Goal: Ask a question

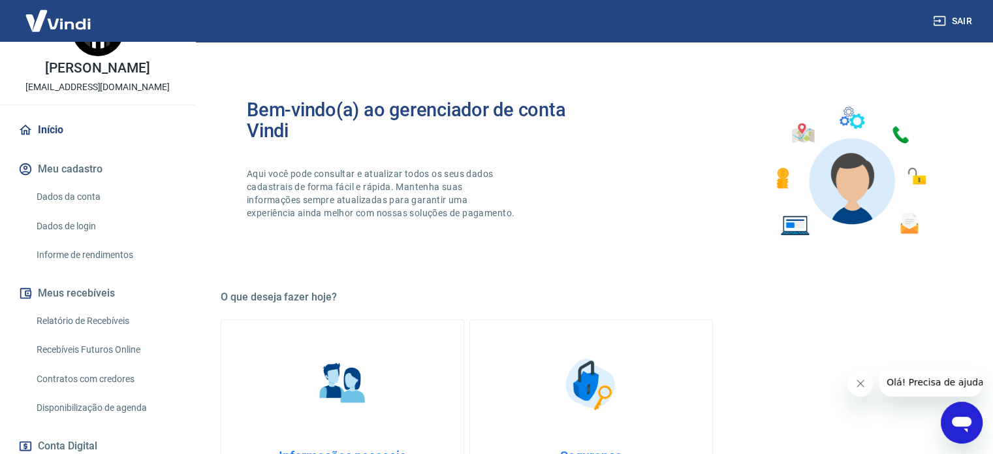
scroll to position [65, 0]
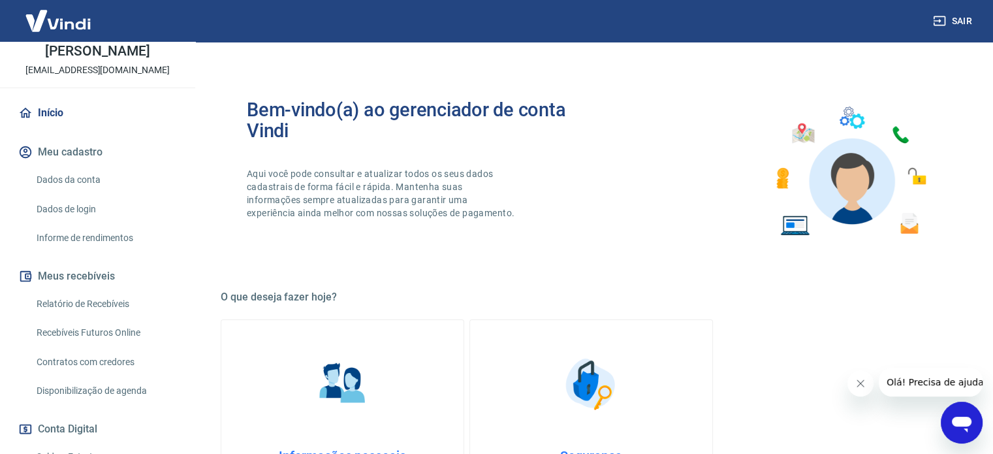
click at [82, 221] on link "Dados de login" at bounding box center [105, 209] width 148 height 27
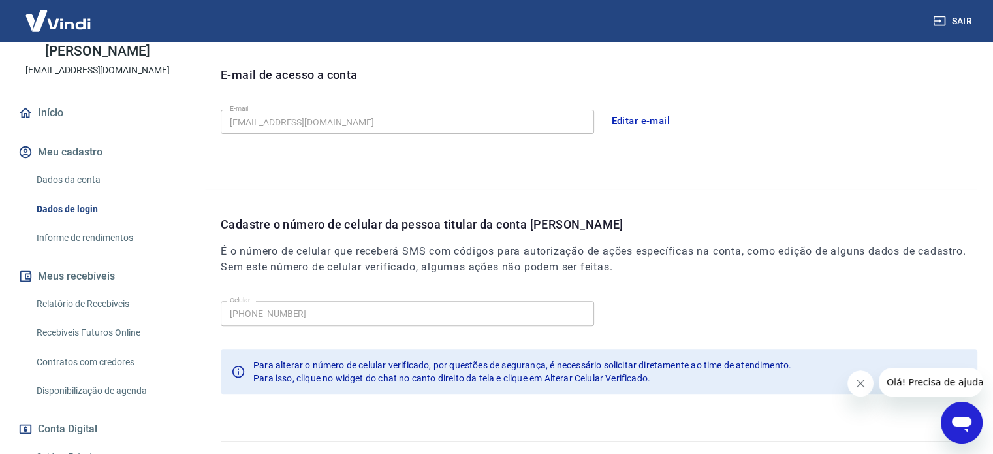
scroll to position [381, 0]
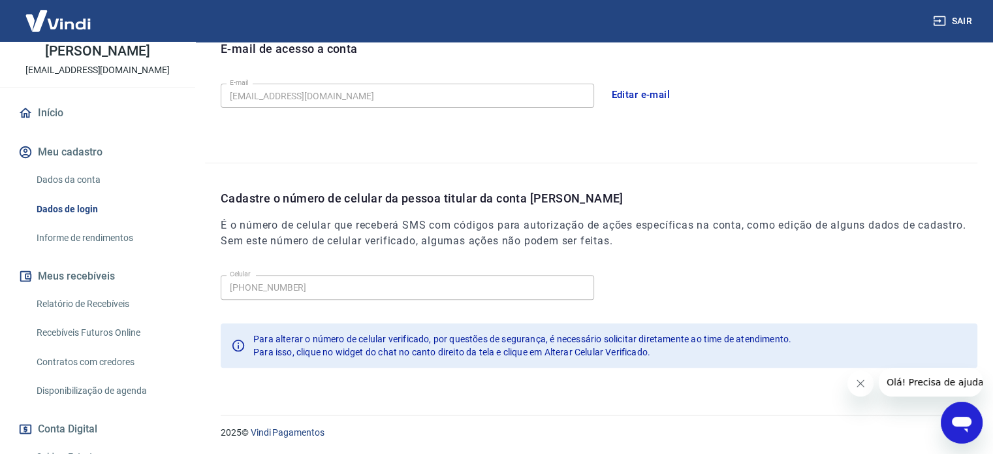
click at [734, 355] on div "Para isso, clique no widget do chat no canto direito da tela e clique em Altera…" at bounding box center [522, 351] width 538 height 13
click at [965, 428] on icon "Abrir janela de mensagens" at bounding box center [962, 425] width 20 height 16
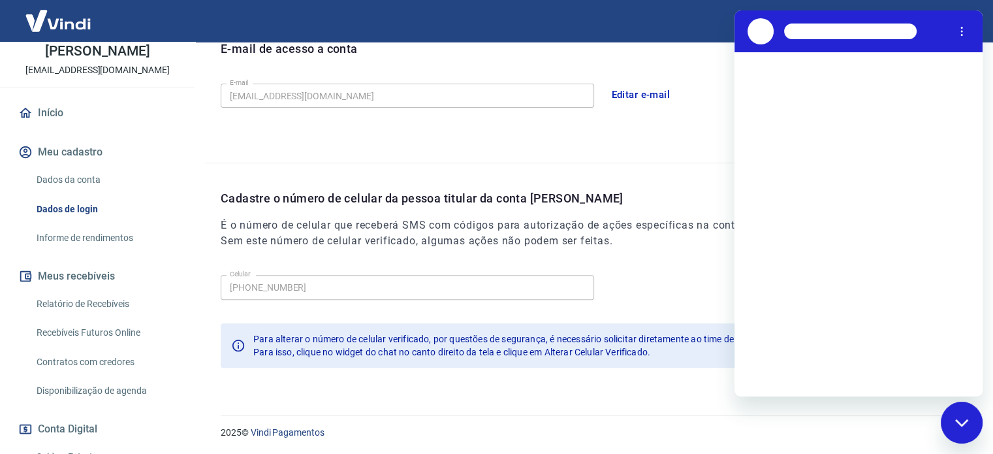
scroll to position [0, 0]
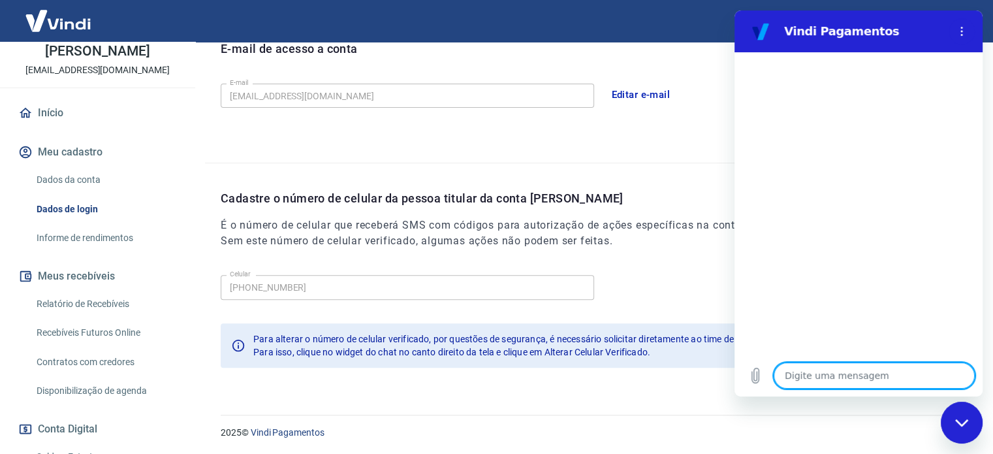
type textarea "a"
type textarea "x"
type textarea "al"
type textarea "x"
type textarea "alt"
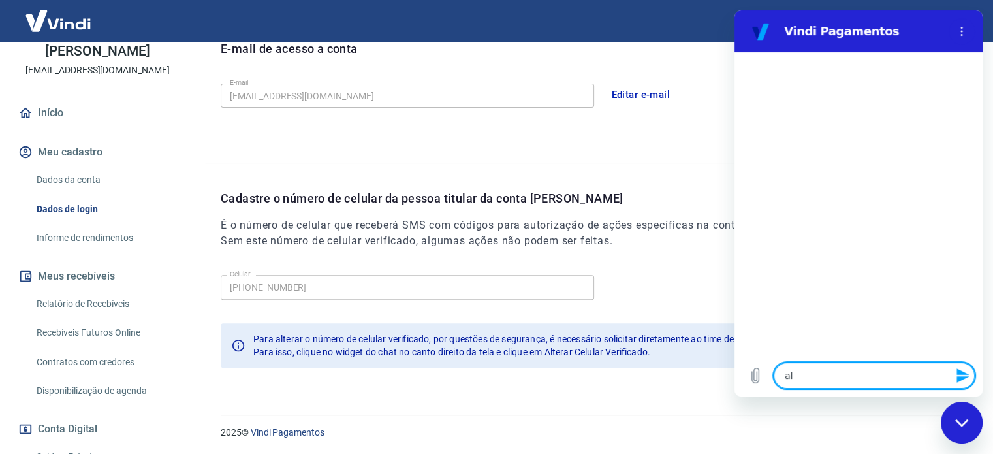
type textarea "x"
type textarea "alte"
type textarea "x"
type textarea "alter"
type textarea "x"
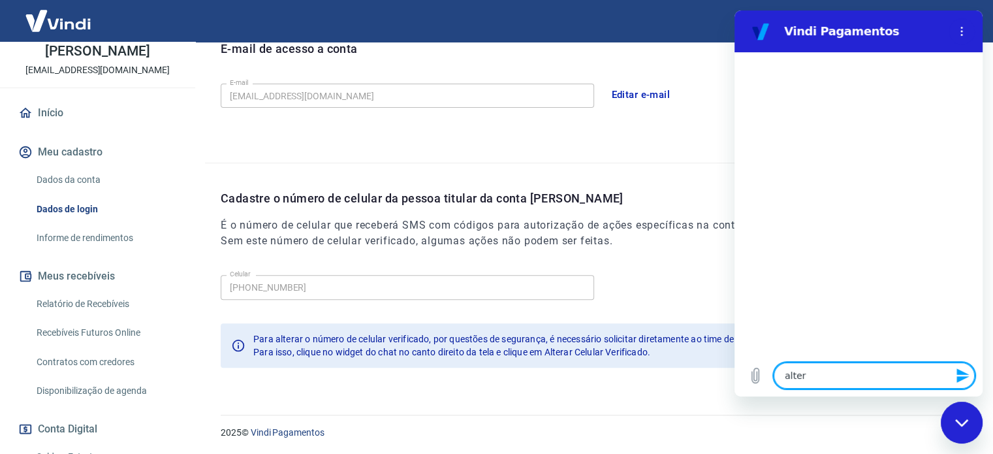
type textarea "altera"
type textarea "x"
type textarea "alterar"
type textarea "x"
type textarea "alterar"
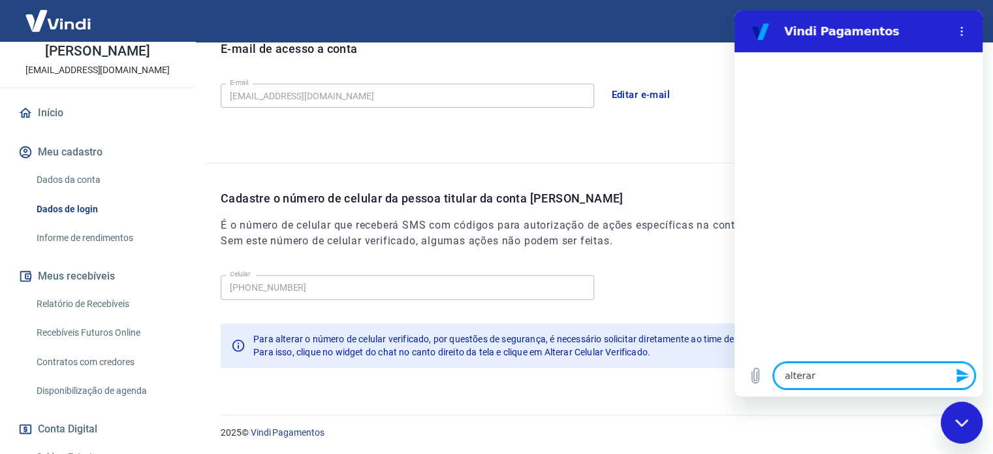
type textarea "x"
type textarea "alterar c"
type textarea "x"
type textarea "alterar ce"
type textarea "x"
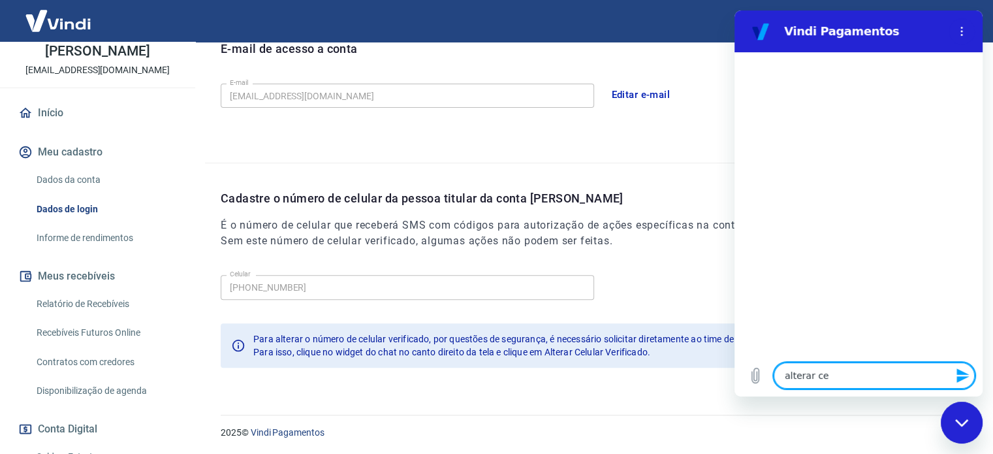
type textarea "alterar cel"
type textarea "x"
type textarea "alterar celu"
type textarea "x"
type textarea "alterar celul"
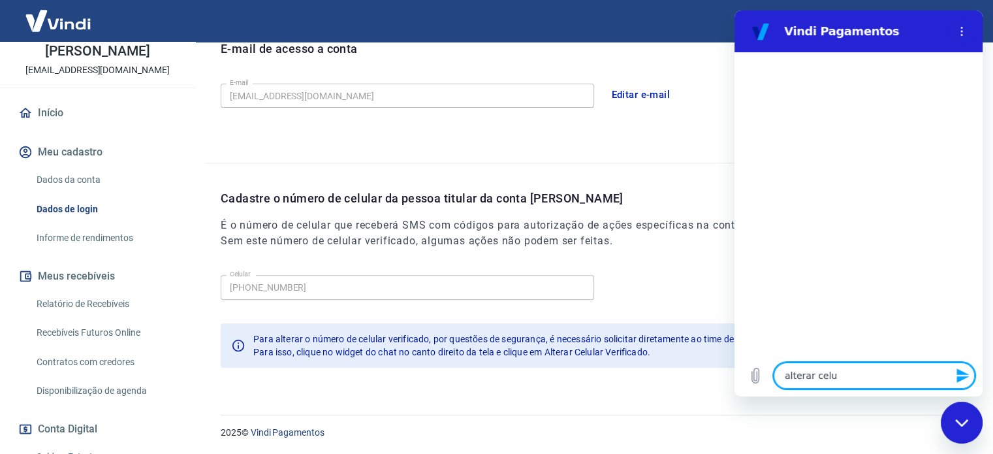
type textarea "x"
type textarea "alterar celula"
type textarea "x"
type textarea "alterar celular"
type textarea "x"
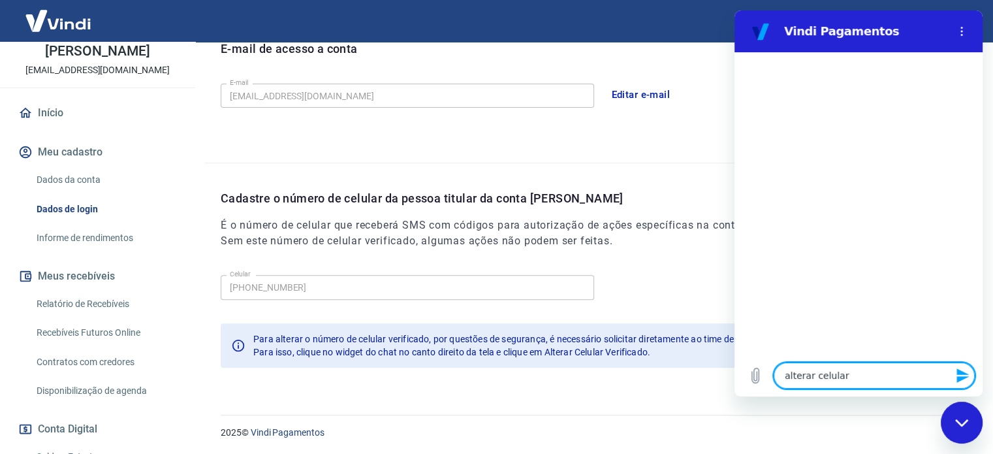
type textarea "alterar celular"
type textarea "x"
type textarea "alterar celular v"
type textarea "x"
type textarea "alterar celular ve"
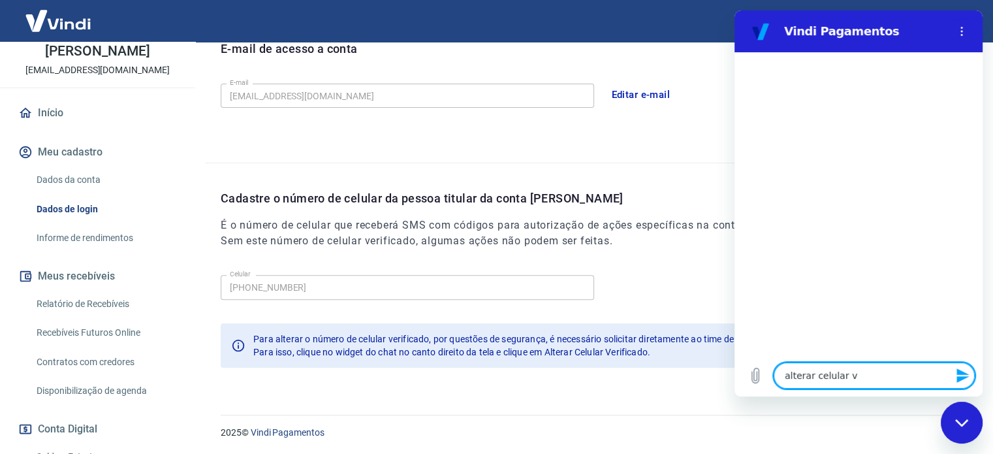
type textarea "x"
type textarea "alterar celular ver"
type textarea "x"
type textarea "alterar celular veri"
type textarea "x"
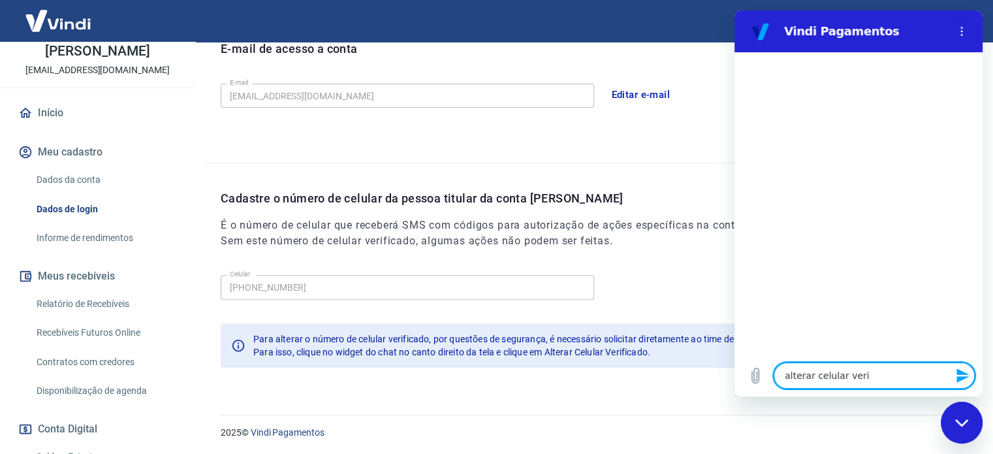
type textarea "alterar celular verif"
type textarea "x"
type textarea "alterar celular verifi"
type textarea "x"
type textarea "alterar celular verific"
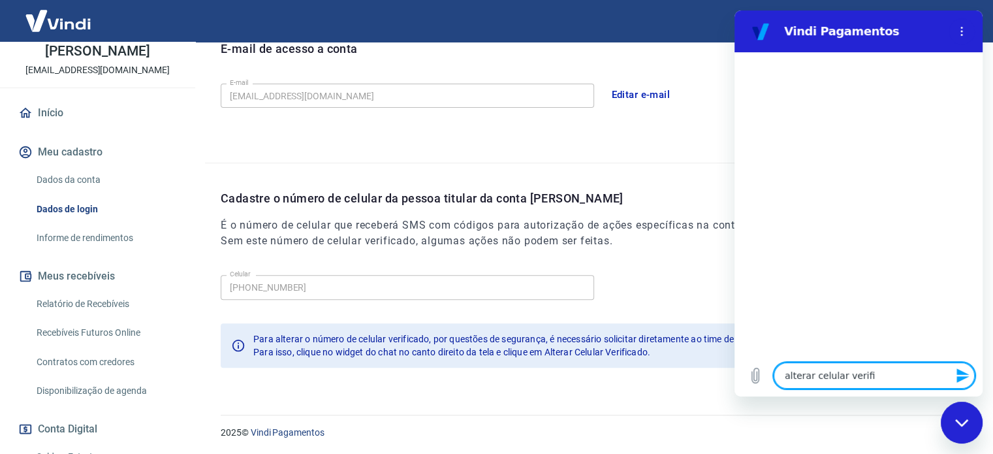
type textarea "x"
type textarea "alterar celular verifica"
type textarea "x"
type textarea "alterar celular verificad"
type textarea "x"
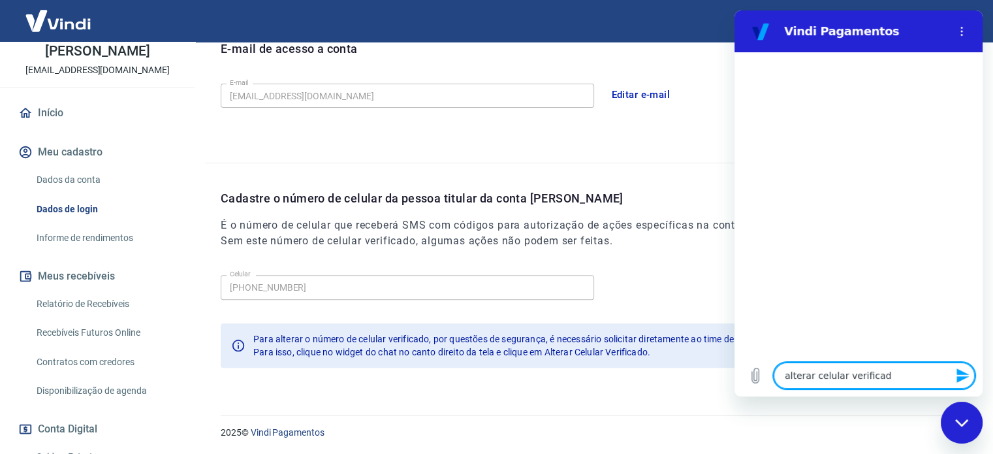
type textarea "alterar celular verificado"
type textarea "x"
type textarea "alterar celular verificadoo"
type textarea "x"
type textarea "alterar celular verificado"
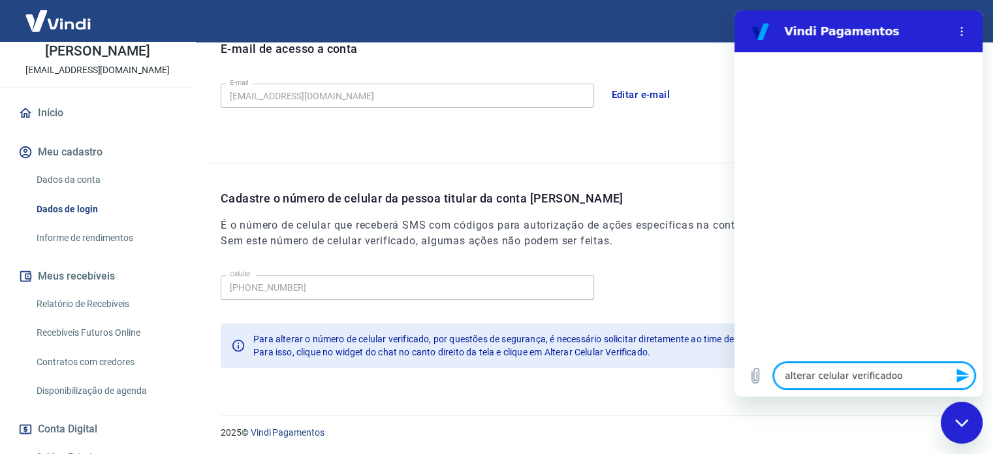
type textarea "x"
type textarea "alterar celular verificado"
click at [959, 374] on icon "Enviar mensagem" at bounding box center [962, 375] width 12 height 14
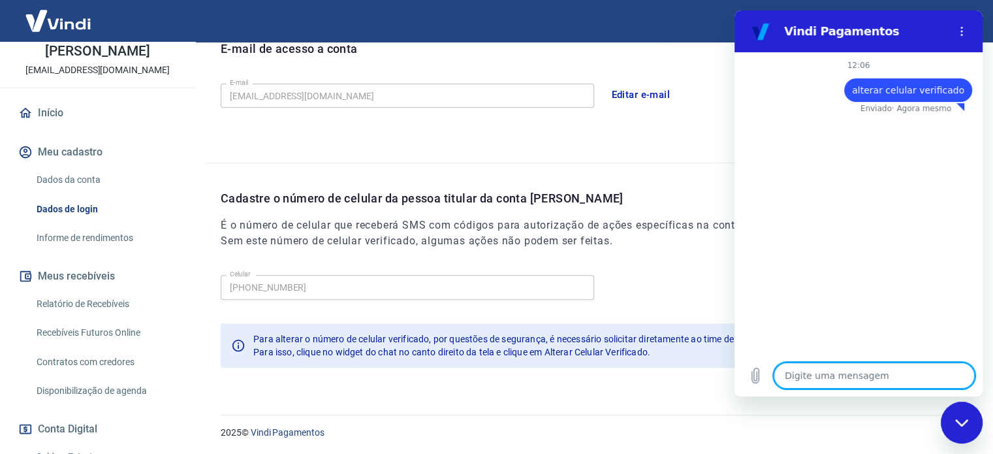
click at [695, 394] on div "Meu cadastro / Dados de login Dados de login Nome da pessoa usuária Quem acessa…" at bounding box center [591, 30] width 804 height 738
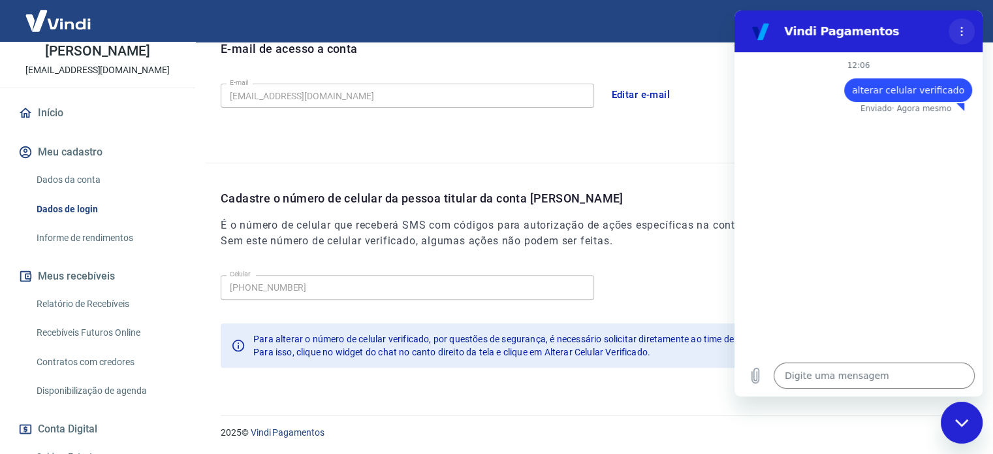
click at [965, 30] on icon "Menu de opções" at bounding box center [961, 31] width 10 height 10
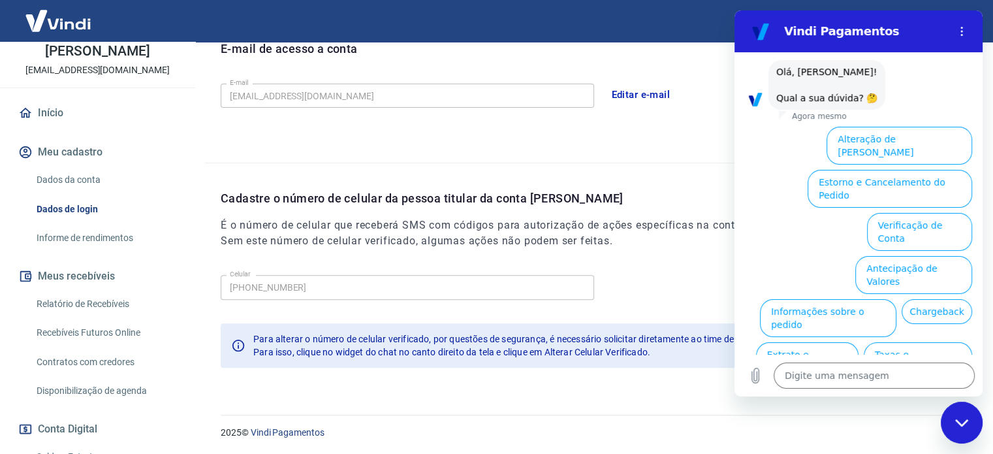
scroll to position [102, 0]
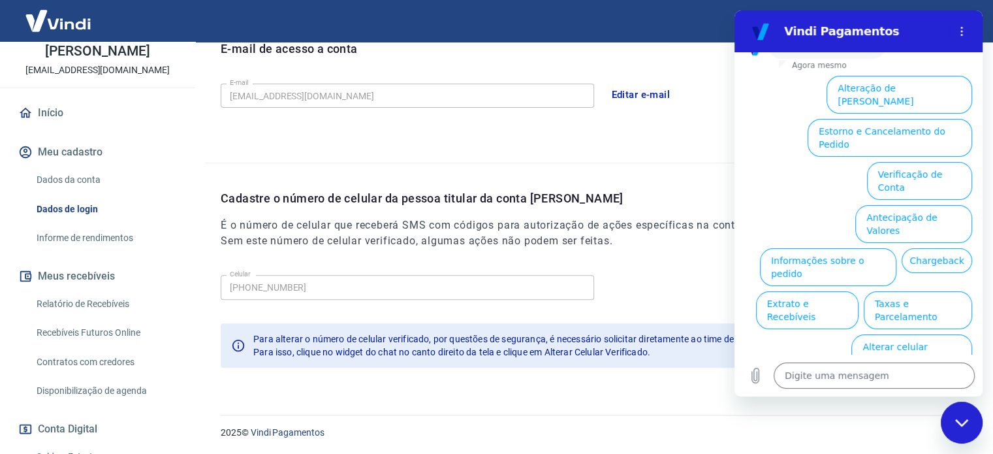
click at [964, 423] on icon "Fechar janela de mensagens" at bounding box center [962, 422] width 14 height 8
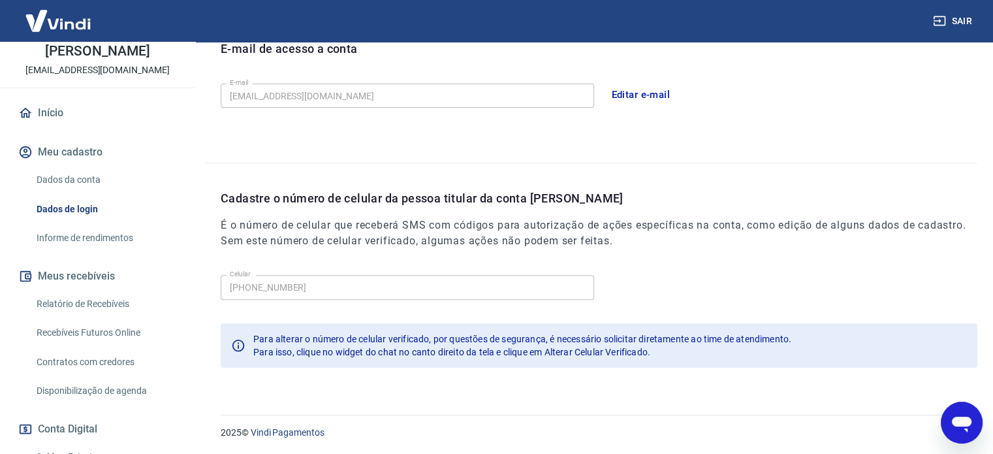
click at [961, 424] on icon "Abrir janela de mensagens" at bounding box center [962, 425] width 20 height 16
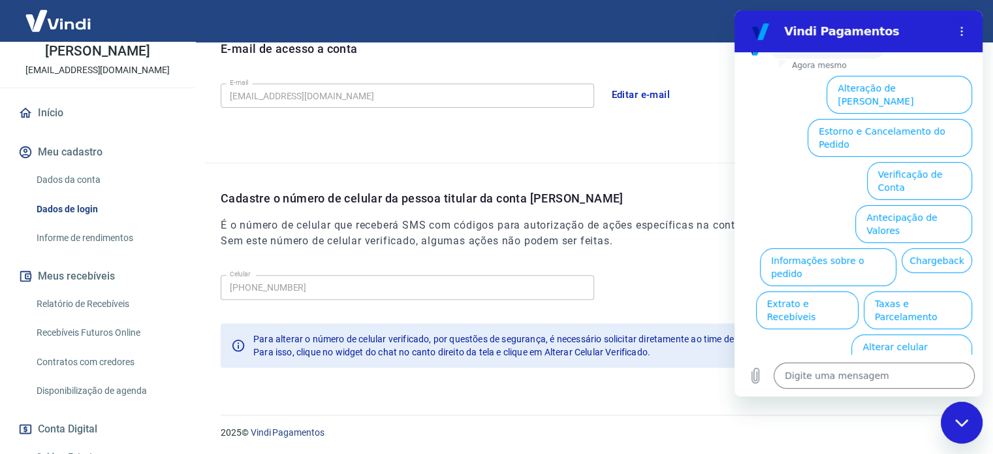
scroll to position [0, 0]
click at [903, 104] on button "Alteração de [PERSON_NAME]" at bounding box center [900, 95] width 146 height 38
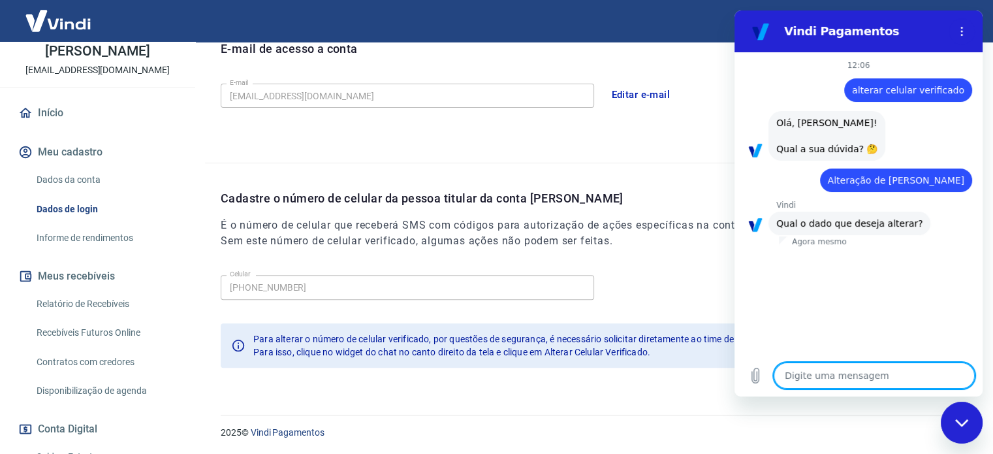
scroll to position [27, 0]
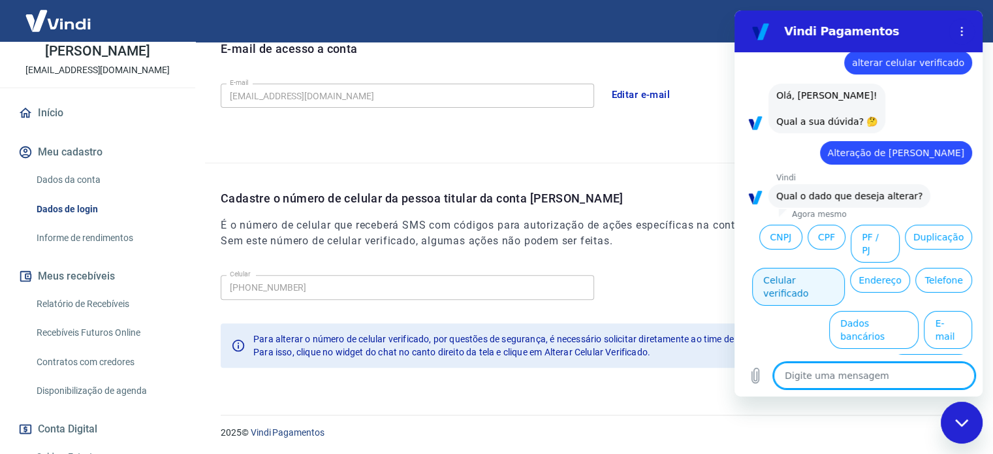
click at [845, 277] on button "Celular verificado" at bounding box center [798, 287] width 93 height 38
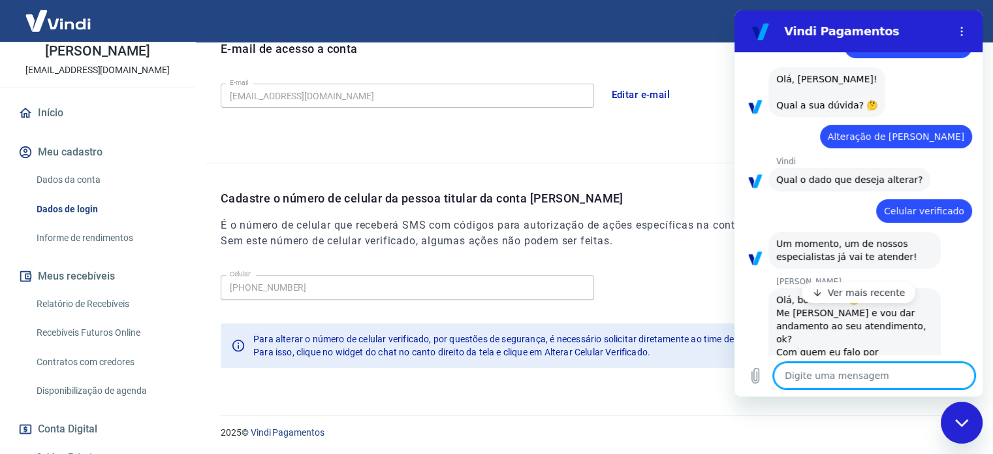
scroll to position [81, 0]
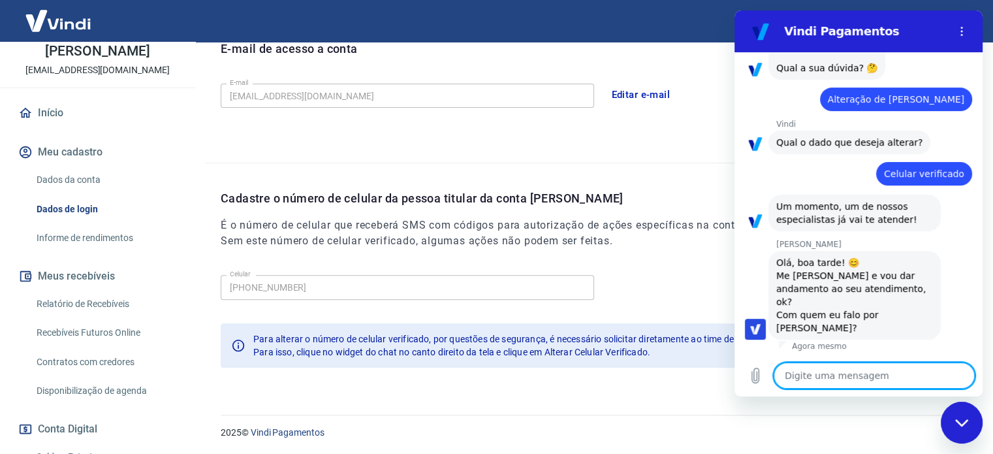
type textarea "x"
click at [802, 377] on textarea at bounding box center [874, 375] width 201 height 26
type textarea "M"
type textarea "x"
type textarea "Me"
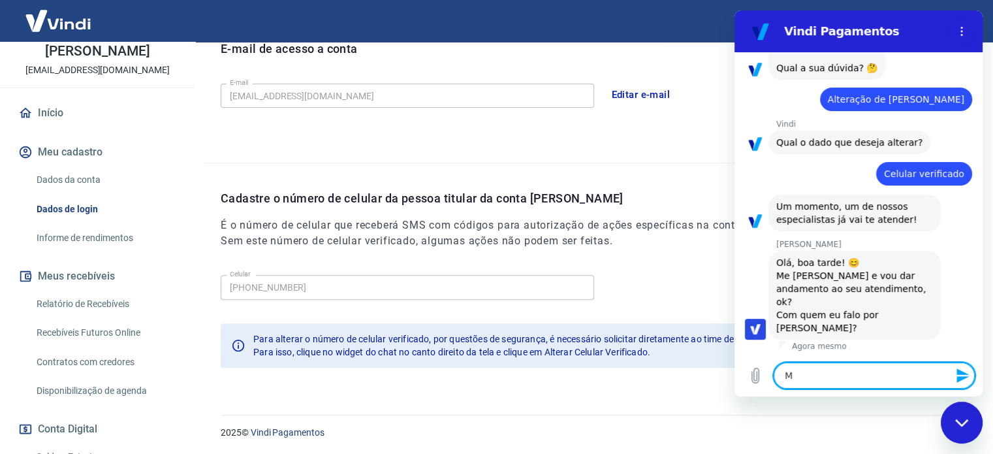
type textarea "x"
type textarea "Meu"
type textarea "x"
type textarea "Meu"
type textarea "x"
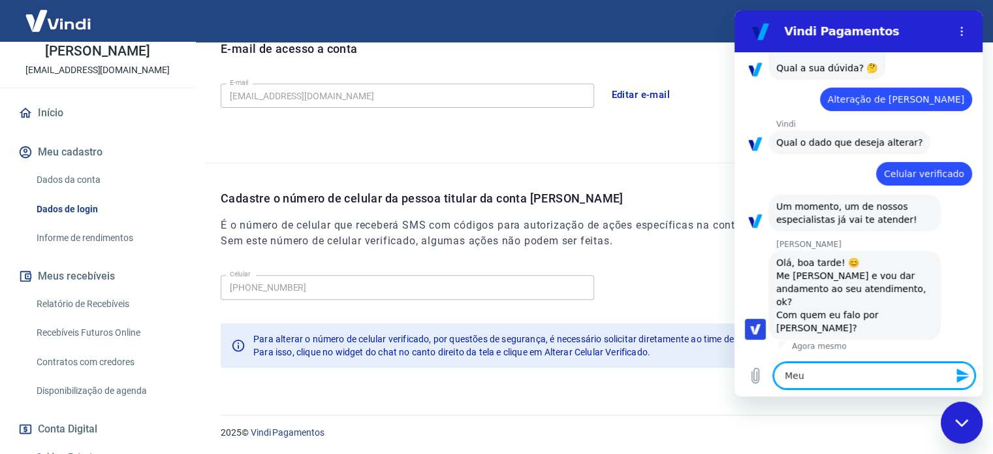
type textarea "Meu n"
type textarea "x"
type textarea "Meu nm"
type textarea "x"
type textarea "Meu n"
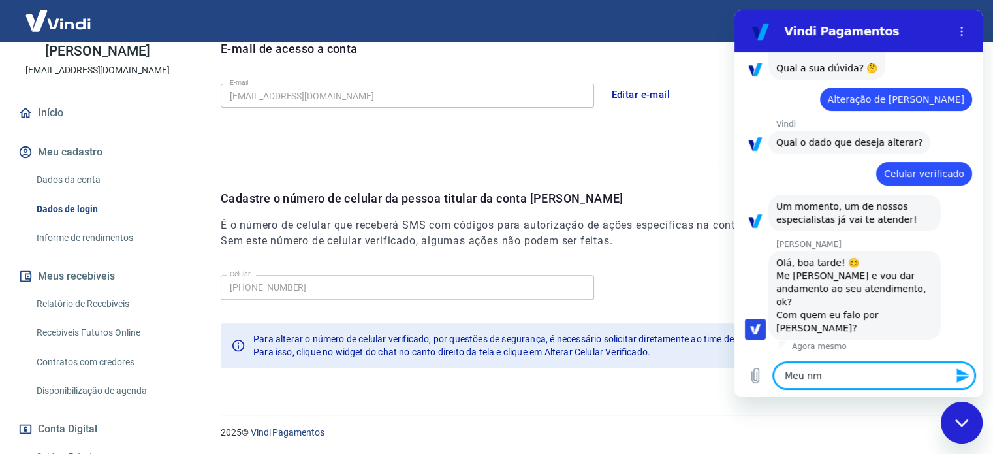
type textarea "x"
type textarea "Meu nn"
type textarea "x"
type textarea "Meu n"
type textarea "x"
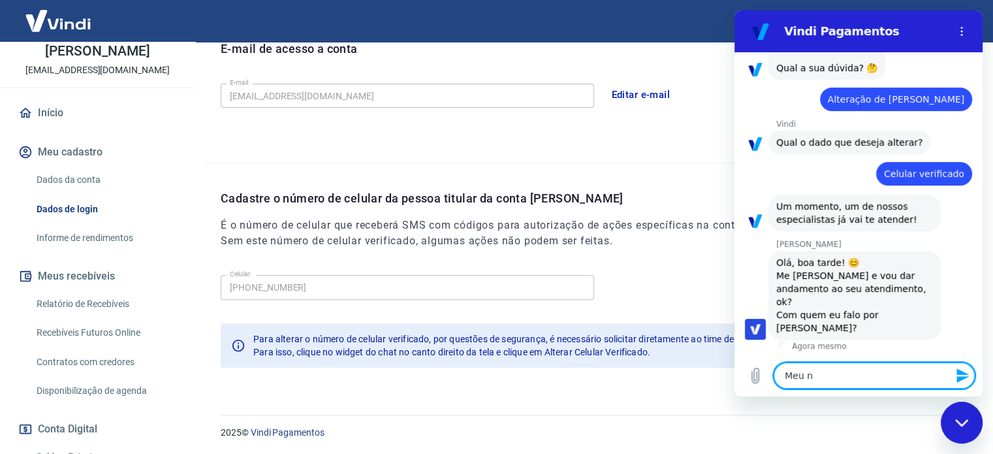
type textarea "Meu"
type textarea "x"
type textarea "Meu n"
type textarea "x"
type textarea "Meu no"
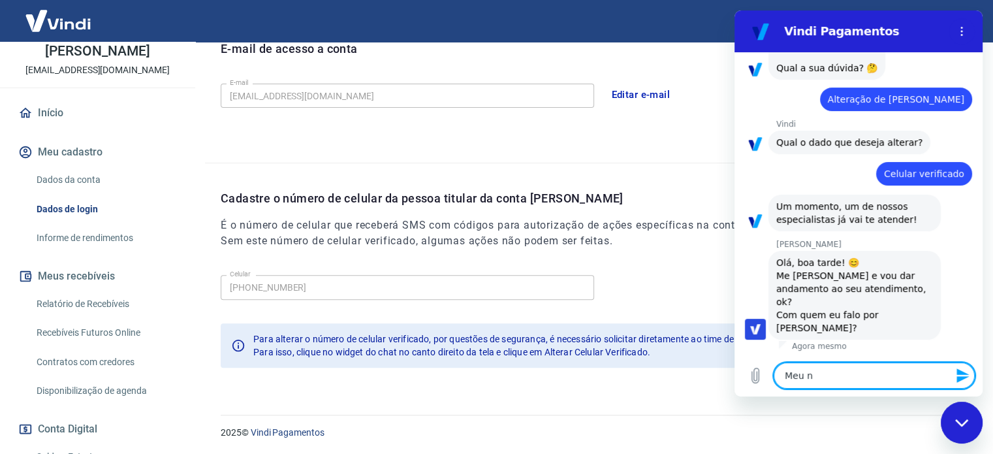
type textarea "x"
type textarea "Meu nom"
type textarea "x"
type textarea "Meu nome"
type textarea "x"
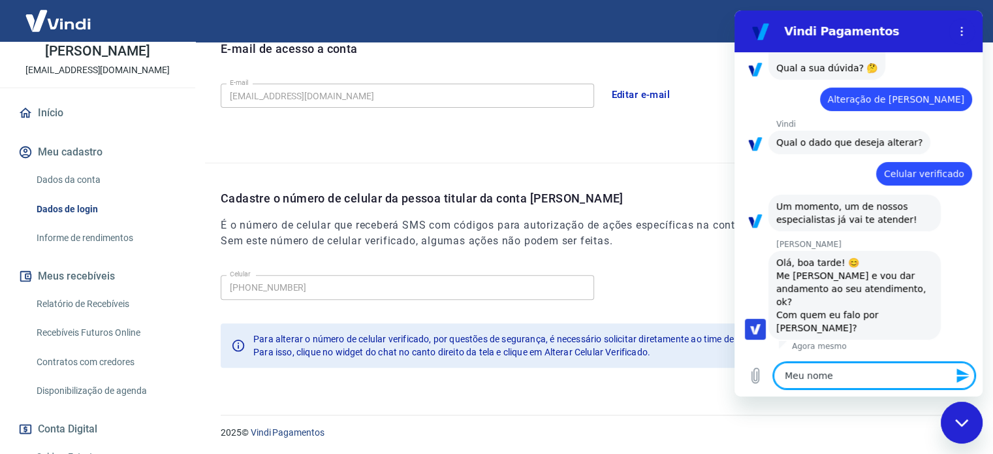
type textarea "Meu nome"
type textarea "x"
type textarea "Meu nome é"
type textarea "x"
type textarea "Meu nome é"
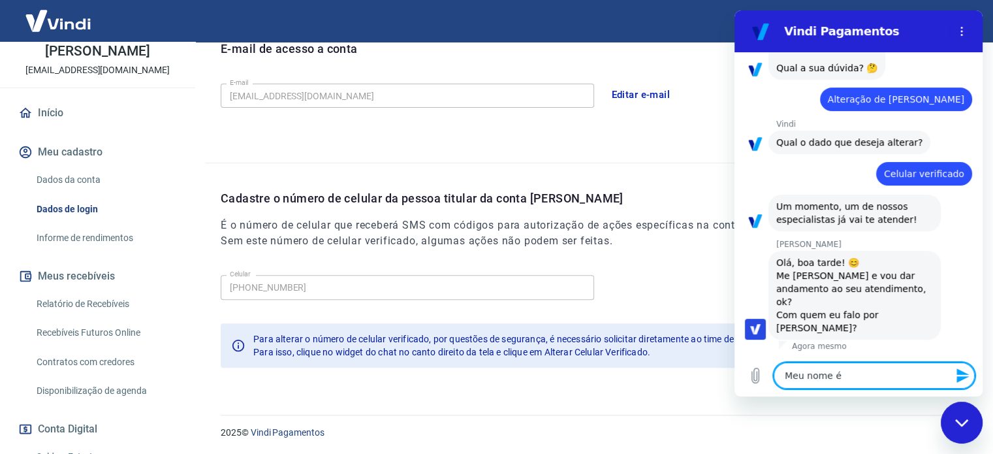
type textarea "x"
type textarea "Meu nome é"
type textarea "x"
type textarea "Meu nome"
type textarea "x"
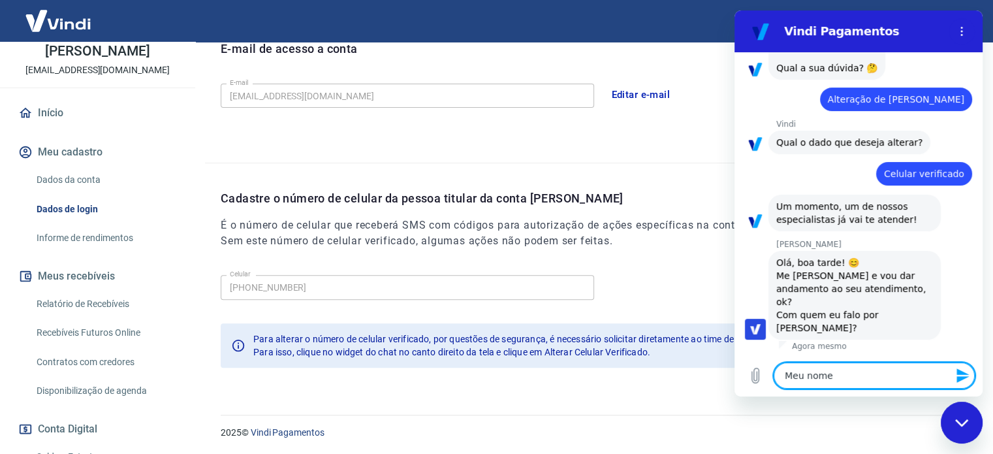
type textarea "Meu nome"
type textarea "x"
type textarea "Meu nom"
type textarea "x"
type textarea "Meu no"
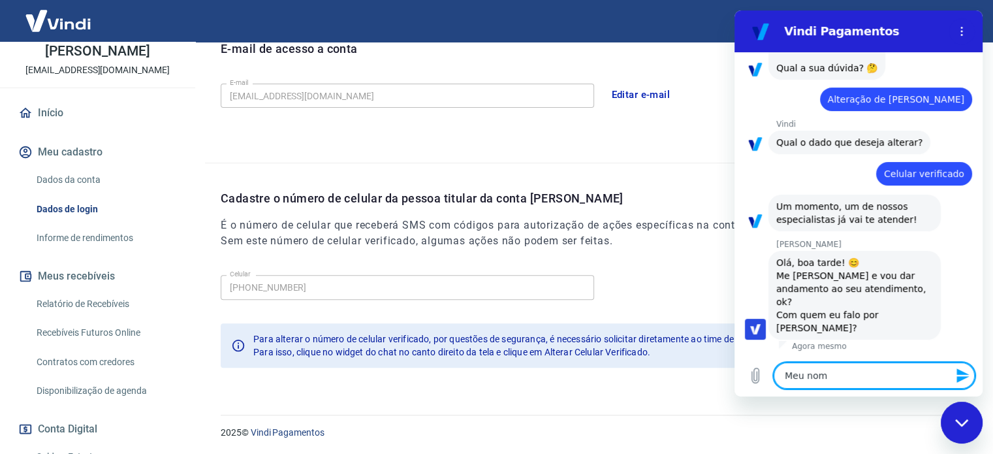
type textarea "x"
type textarea "Meu n"
type textarea "x"
type textarea "Meu"
type textarea "x"
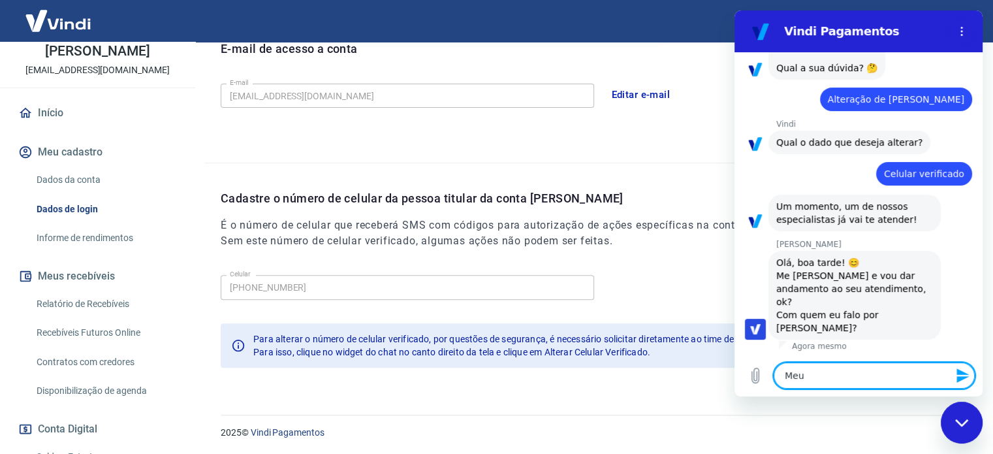
type textarea "Meu"
type textarea "x"
type textarea "Me"
type textarea "x"
type textarea "M"
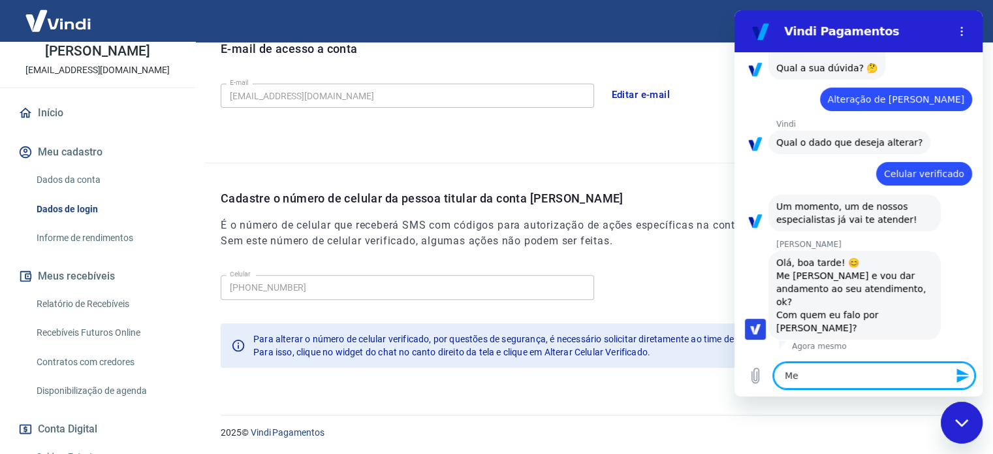
type textarea "x"
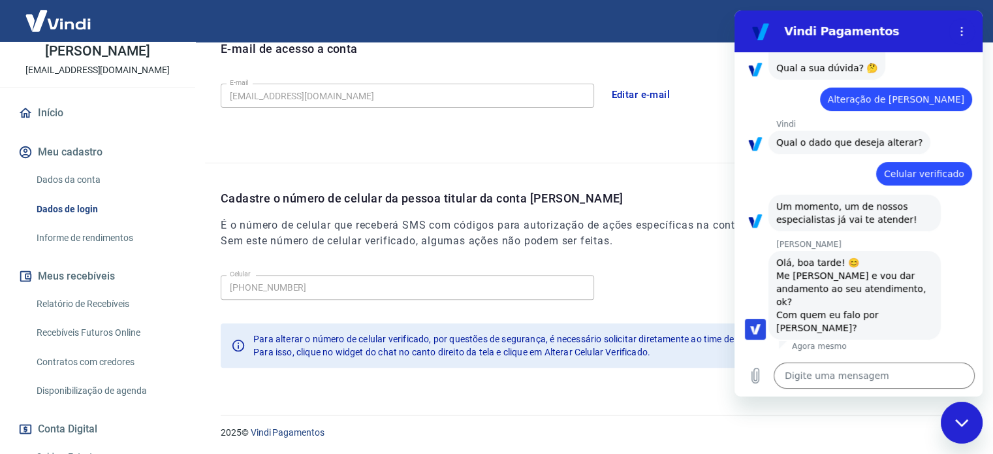
click at [889, 12] on section "Vindi Pagamentos" at bounding box center [858, 31] width 248 height 42
type textarea "x"
click at [807, 371] on textarea at bounding box center [874, 375] width 201 height 26
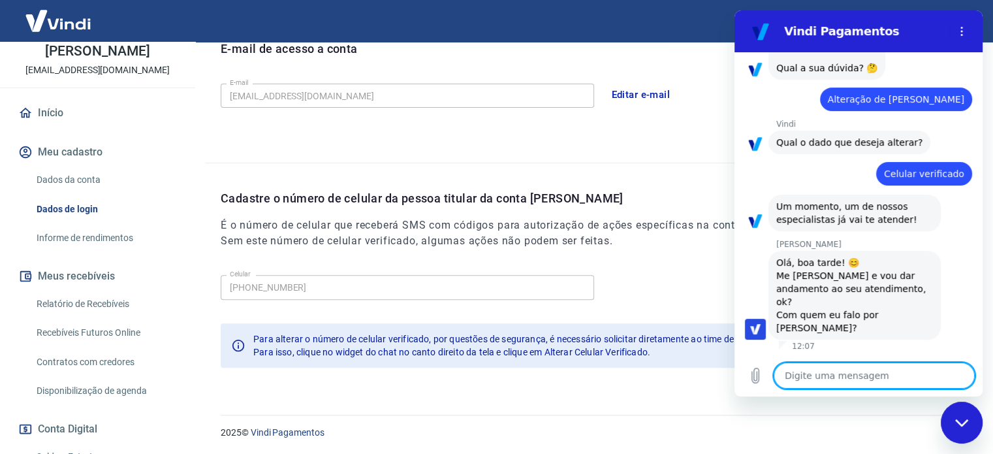
type textarea "H"
type textarea "x"
type textarea "Ha"
type textarea "x"
type textarea "Hal"
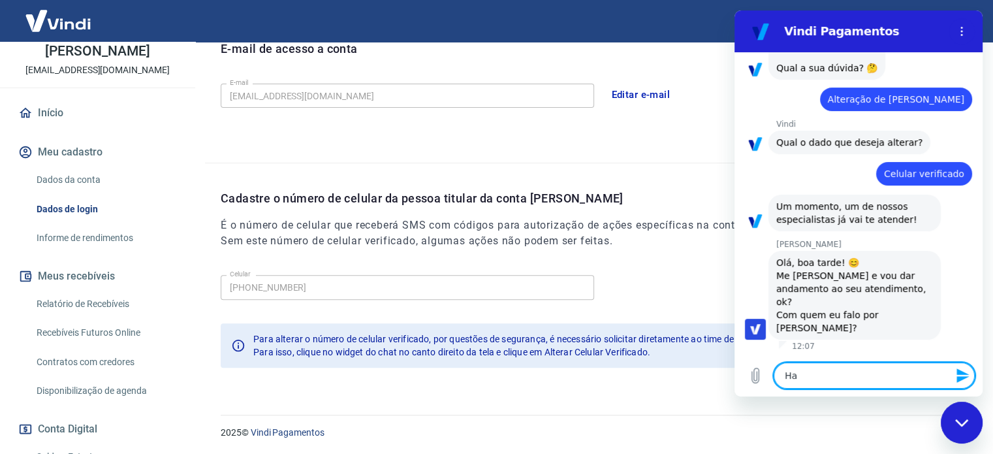
type textarea "x"
type textarea "Haly"
type textarea "x"
type textarea "Halys"
type textarea "x"
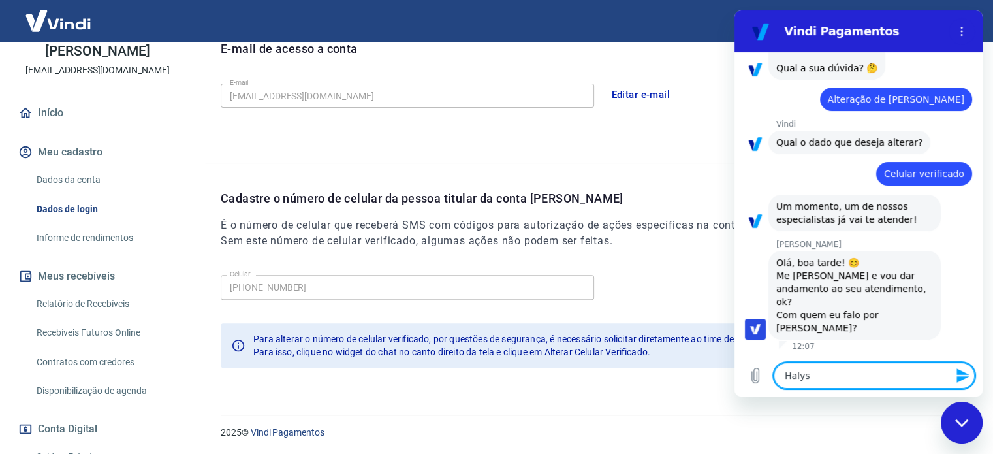
type textarea "Halyss"
type textarea "x"
type textarea "Halysso"
type textarea "x"
type textarea "Halysson"
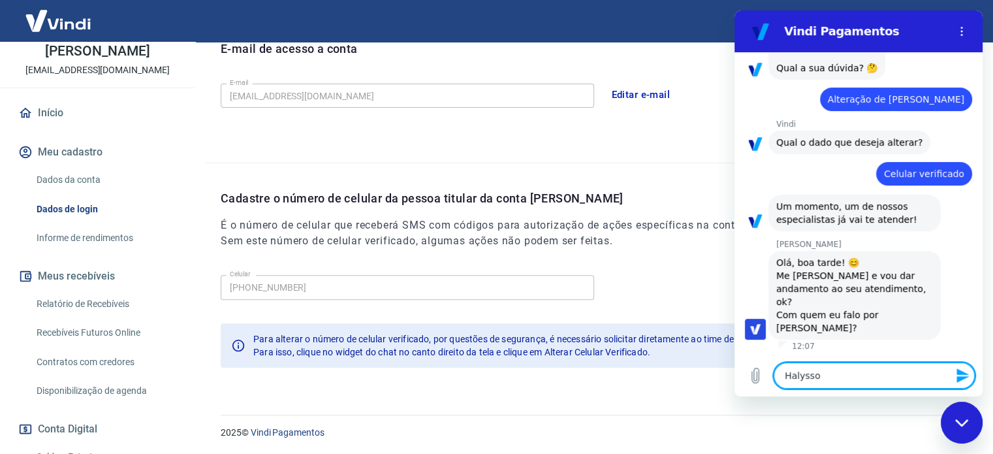
type textarea "x"
type textarea "[PERSON_NAME],"
type textarea "x"
type textarea "[PERSON_NAME],"
type textarea "x"
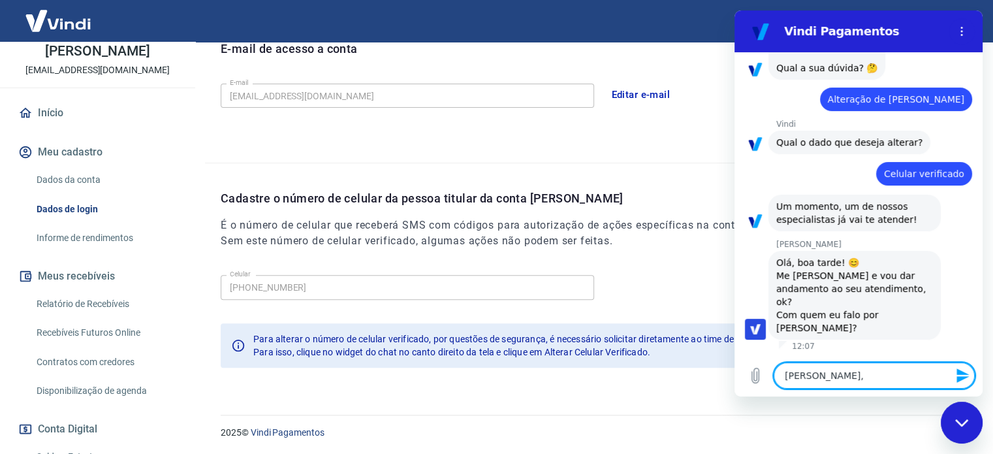
type textarea "[PERSON_NAME], e"
type textarea "x"
type textarea "[PERSON_NAME], e"
type textarea "x"
type textarea "[PERSON_NAME], e p"
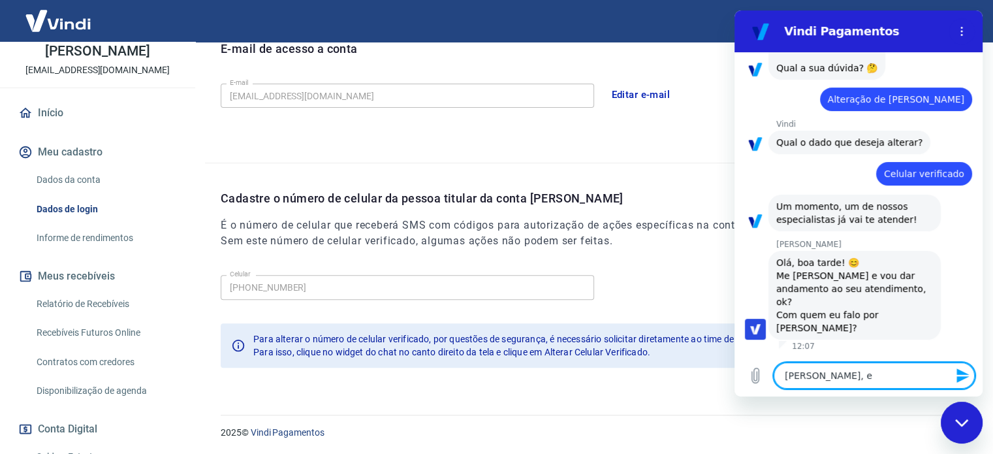
type textarea "x"
type textarea "[PERSON_NAME], e pr"
type textarea "x"
type textarea "[PERSON_NAME], e pre"
type textarea "x"
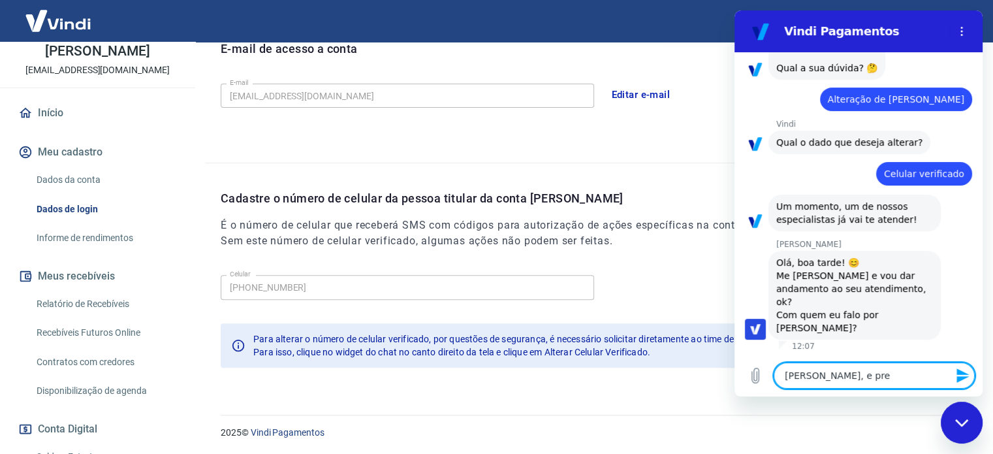
type textarea "[PERSON_NAME], e prec"
type textarea "x"
type textarea "[PERSON_NAME], e preci"
type textarea "x"
type textarea "[PERSON_NAME], e precis"
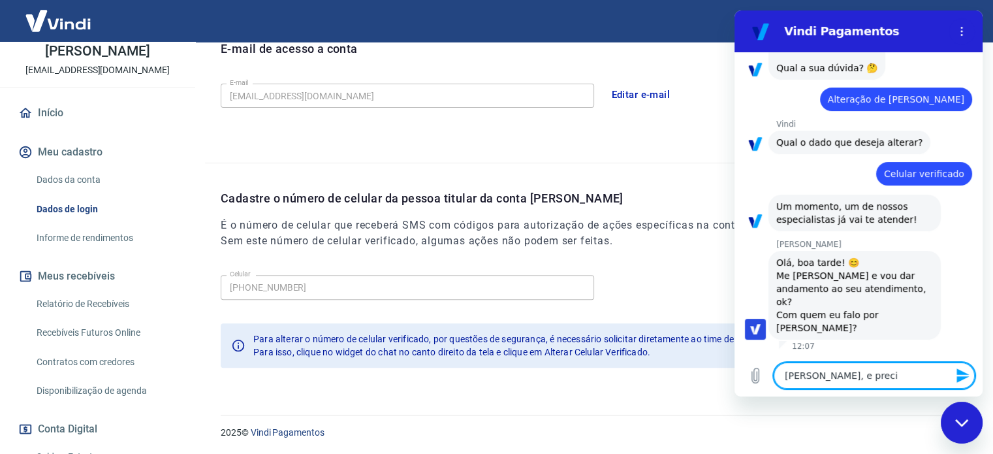
type textarea "x"
type textarea "[PERSON_NAME], e preciso"
type textarea "x"
type textarea "[PERSON_NAME], e preciso"
type textarea "x"
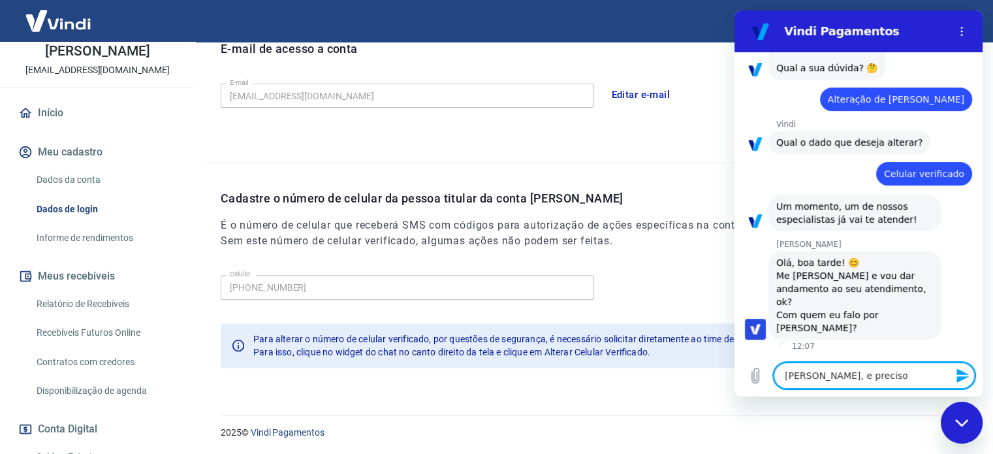
type textarea "[PERSON_NAME], e preciso t"
type textarea "x"
type textarea "[PERSON_NAME], e preciso tr"
type textarea "x"
type textarea "[PERSON_NAME], e preciso tro"
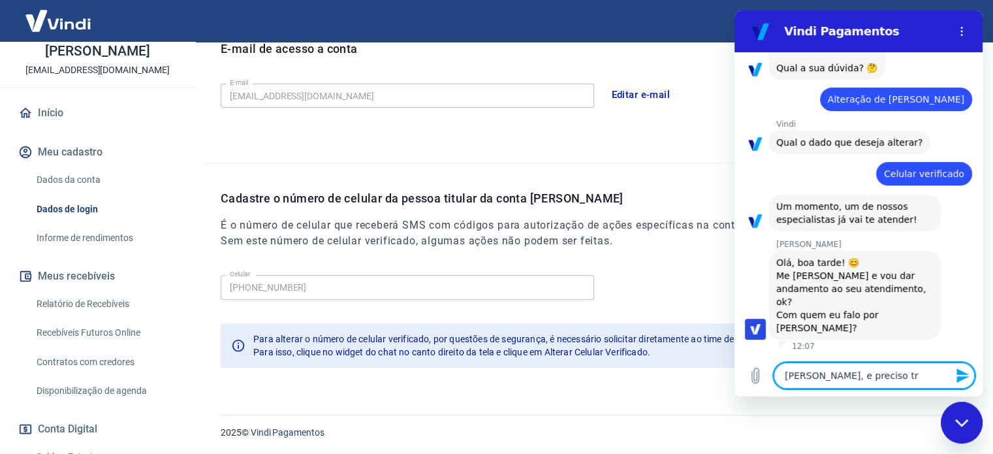
type textarea "x"
type textarea "[PERSON_NAME], e preciso troc"
type textarea "x"
type textarea "[PERSON_NAME], e preciso troca"
type textarea "x"
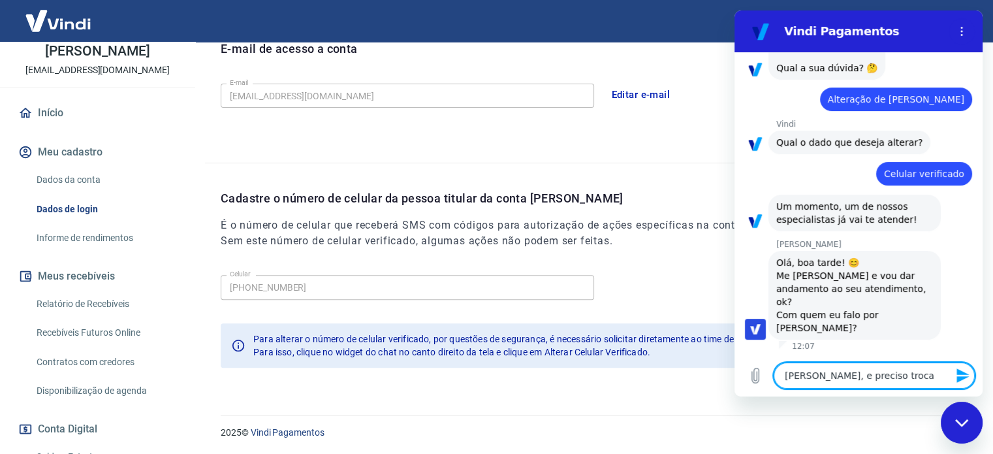
type textarea "[PERSON_NAME], e preciso trocar"
type textarea "x"
type textarea "[PERSON_NAME], e preciso trocar"
type textarea "x"
type textarea "[PERSON_NAME], e preciso trocar o"
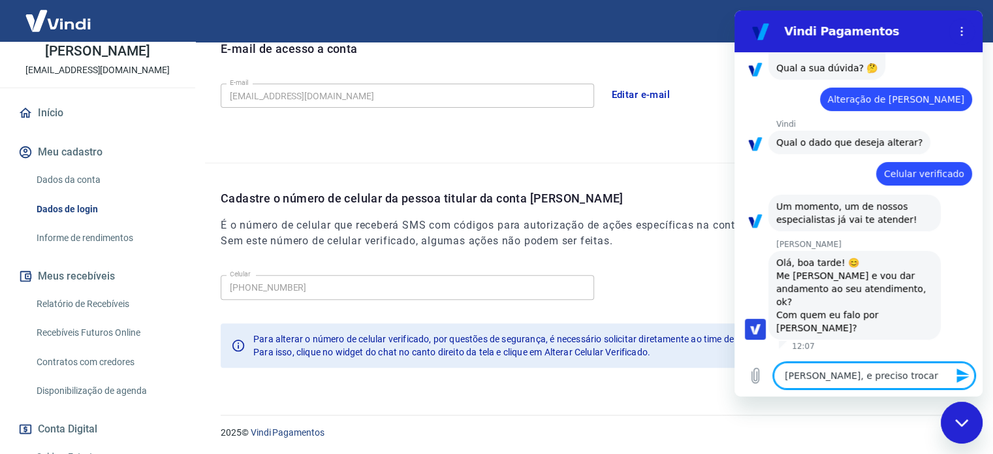
type textarea "x"
type textarea "[PERSON_NAME], e preciso trocar o"
type textarea "x"
type textarea "[PERSON_NAME], e preciso trocar o n"
type textarea "x"
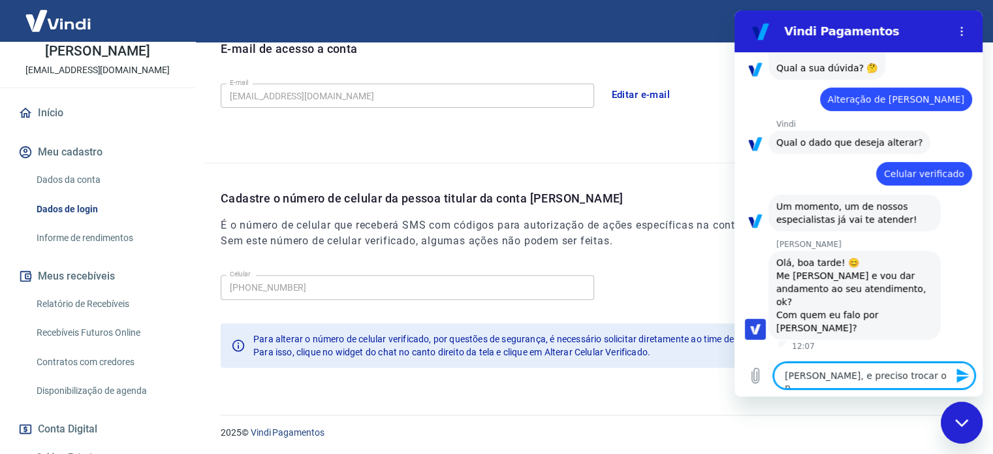
type textarea "[PERSON_NAME], e preciso trocar o nu"
type textarea "x"
type textarea "[PERSON_NAME], e preciso trocar o num"
type textarea "x"
type textarea "[PERSON_NAME], e preciso trocar o nume"
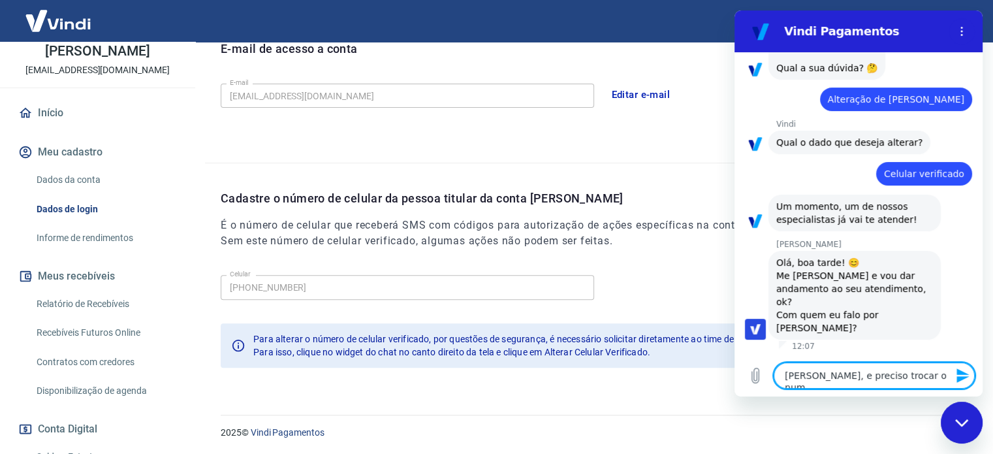
type textarea "x"
type textarea "[PERSON_NAME], e preciso trocar o numer"
type textarea "x"
type textarea "[PERSON_NAME], e preciso trocar o numero"
type textarea "x"
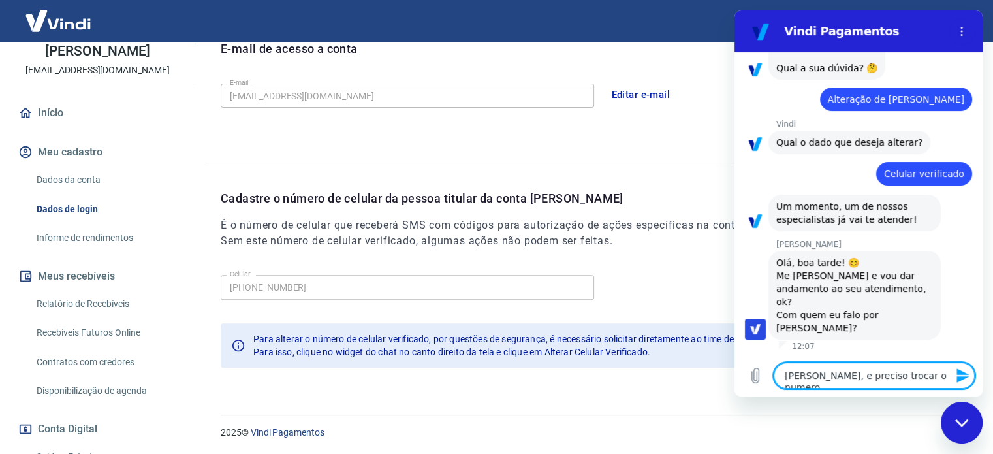
type textarea "[PERSON_NAME], e preciso trocar o numero"
type textarea "x"
type textarea "[PERSON_NAME], e preciso trocar o numero d"
type textarea "x"
type textarea "[PERSON_NAME], e preciso trocar o numero do"
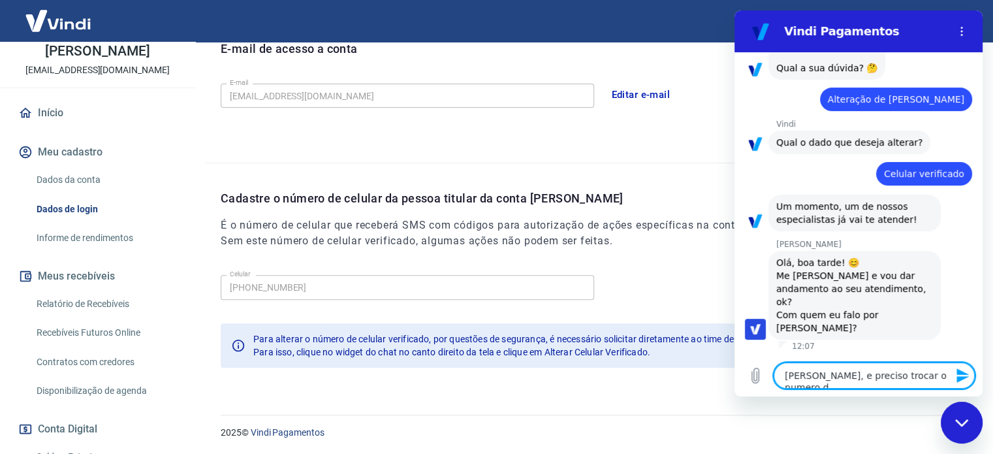
type textarea "x"
type textarea "[PERSON_NAME], e preciso trocar o numero do"
type textarea "x"
type textarea "[PERSON_NAME], e preciso trocar o numero do c"
type textarea "x"
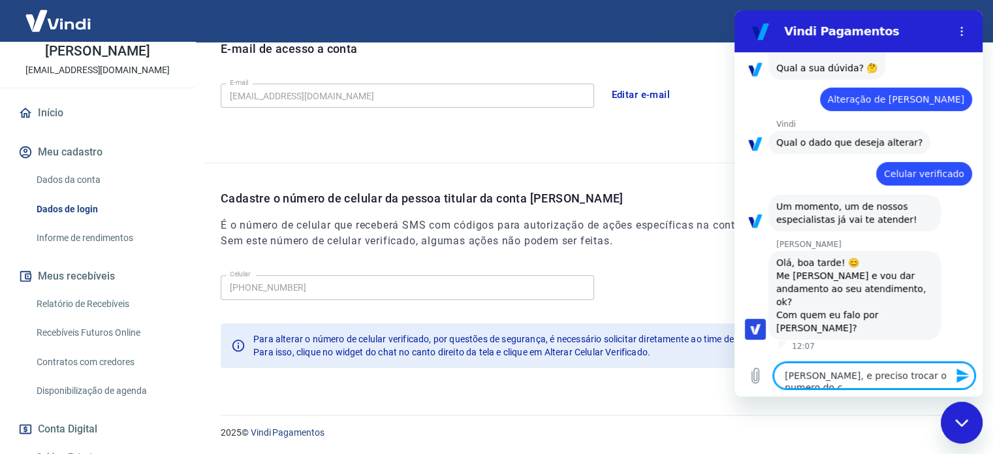
type textarea "[PERSON_NAME], e preciso trocar o numero do ce"
type textarea "x"
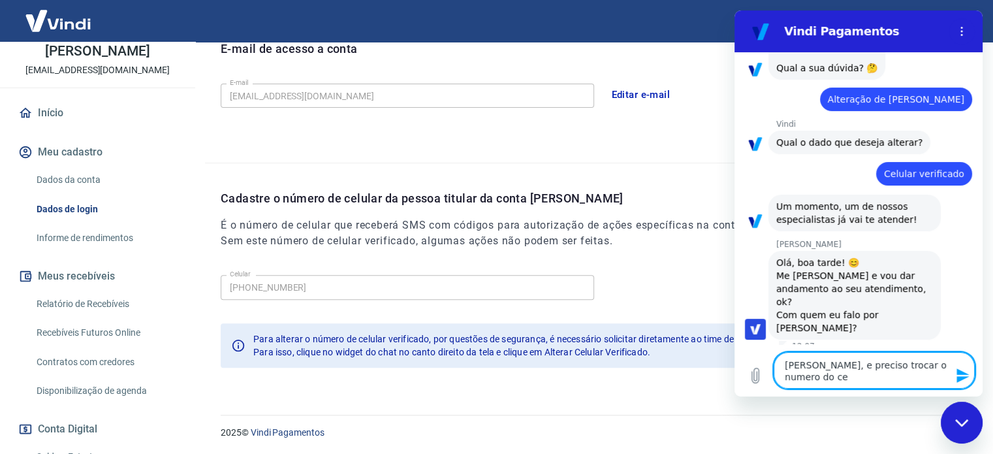
type textarea "[PERSON_NAME], e preciso trocar o numero do cel"
type textarea "x"
type textarea "[PERSON_NAME], e preciso trocar o numero do celu"
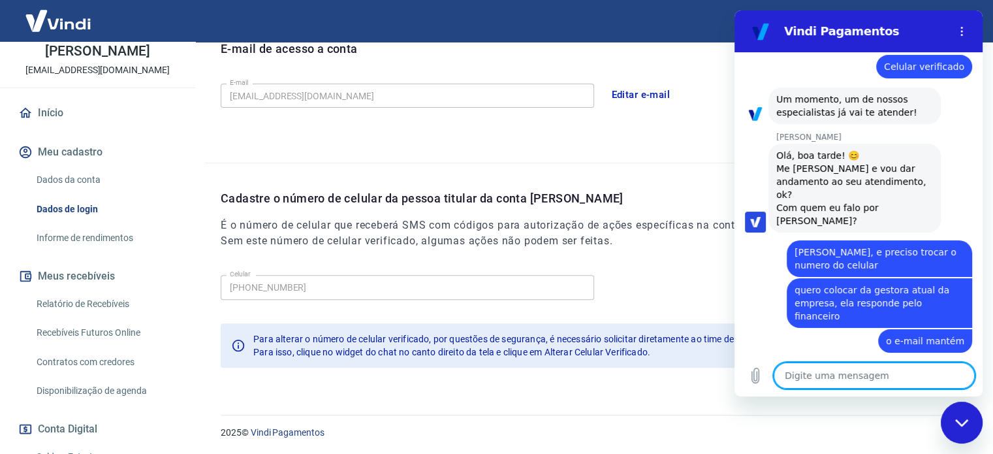
scroll to position [269, 0]
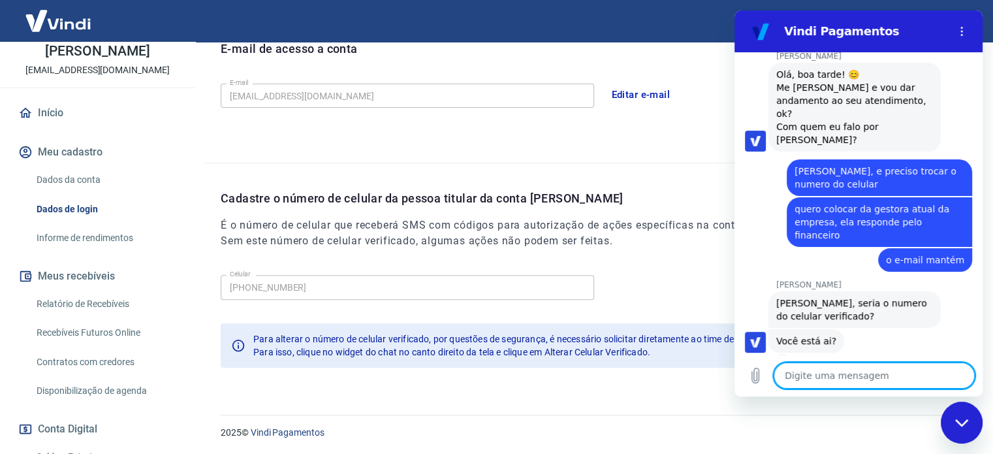
click at [872, 381] on textarea at bounding box center [874, 375] width 201 height 26
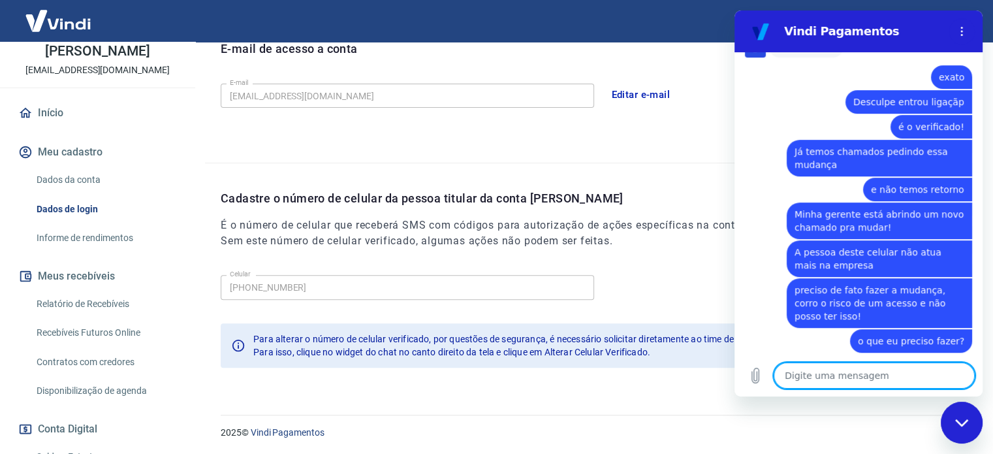
scroll to position [606, 0]
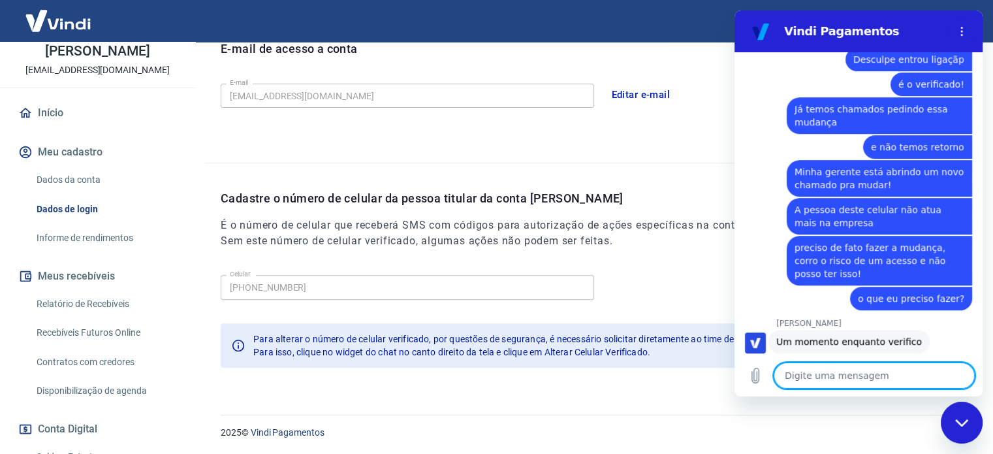
click at [818, 381] on textarea at bounding box center [874, 375] width 201 height 26
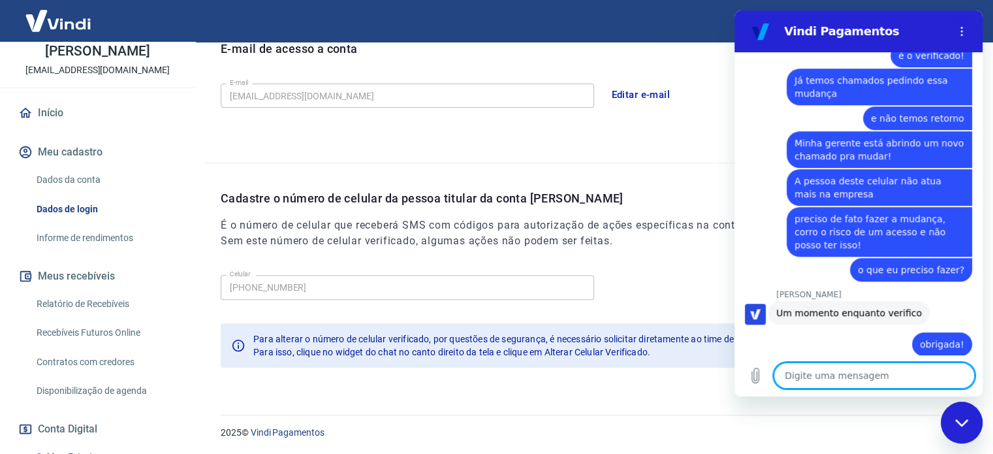
scroll to position [638, 0]
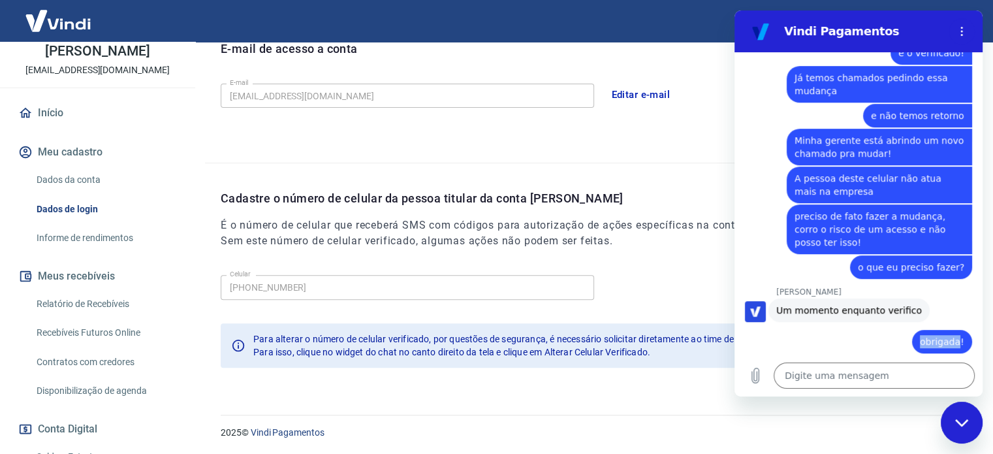
drag, startPoint x: 953, startPoint y: 326, endPoint x: 917, endPoint y: 328, distance: 36.0
click at [915, 330] on div "diz: obrigada!" at bounding box center [942, 342] width 60 height 24
drag, startPoint x: 926, startPoint y: 331, endPoint x: 826, endPoint y: 376, distance: 110.2
click at [826, 376] on textarea at bounding box center [874, 375] width 201 height 26
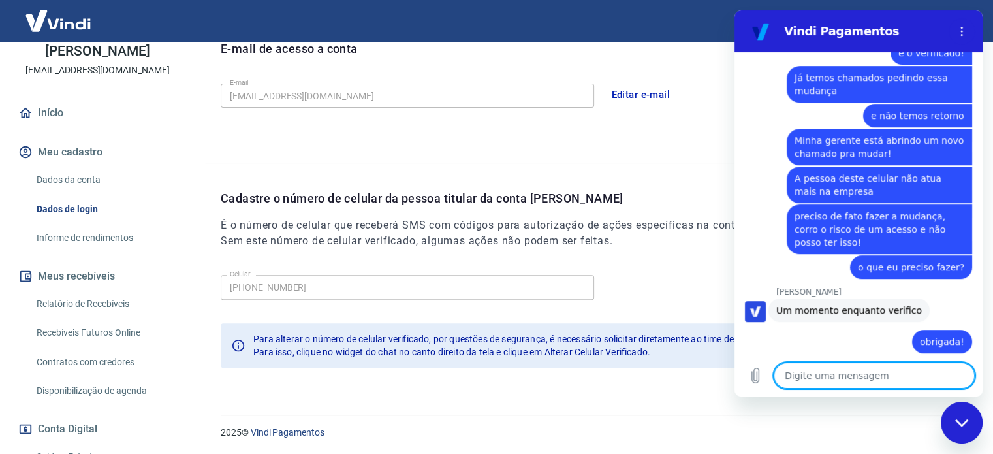
click at [849, 377] on textarea at bounding box center [874, 375] width 201 height 26
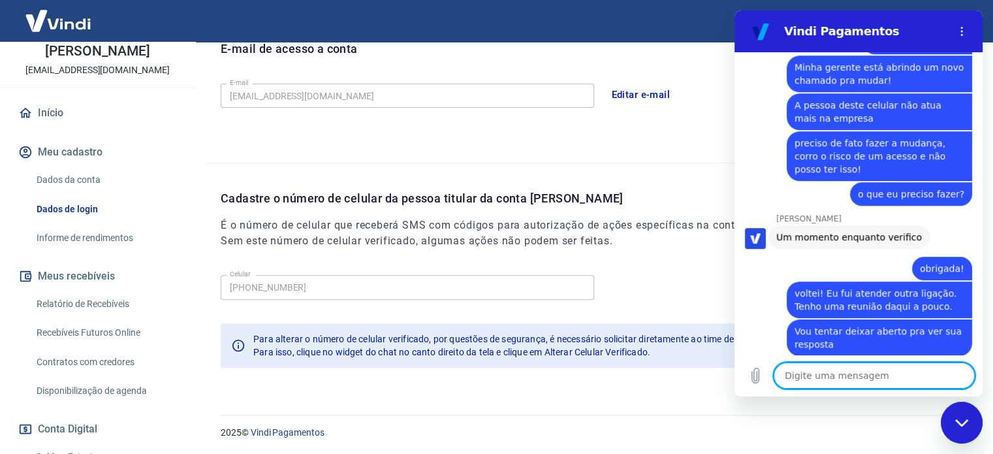
scroll to position [714, 0]
